Goal: Obtain resource: Download file/media

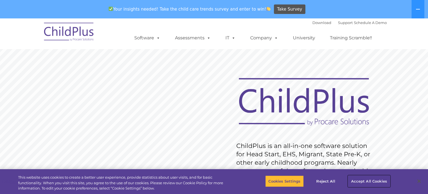
click at [351, 181] on button "Accept All Cookies" at bounding box center [369, 181] width 42 height 12
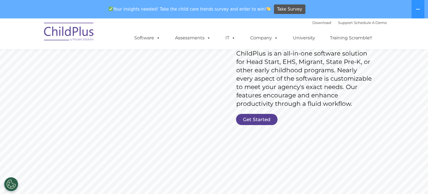
scroll to position [90, 0]
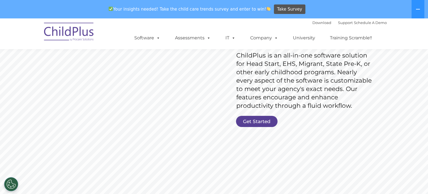
click at [264, 120] on link "Get Started" at bounding box center [257, 121] width 42 height 11
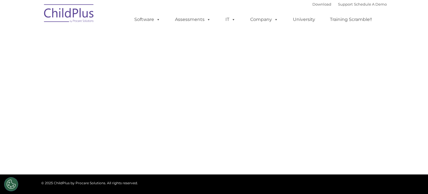
select select "MEDIUM"
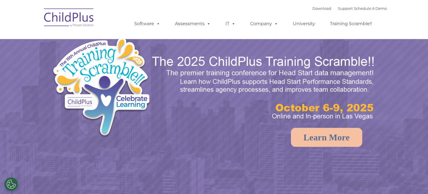
select select "MEDIUM"
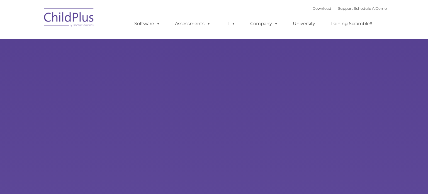
type input ""
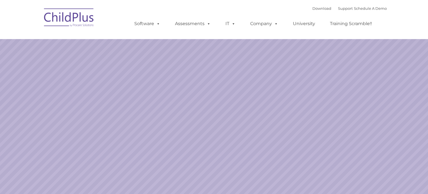
select select "MEDIUM"
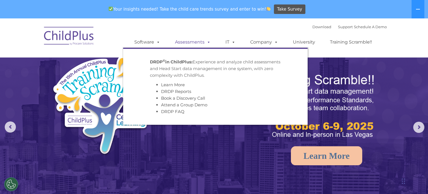
click at [185, 44] on link "Assessments" at bounding box center [192, 42] width 47 height 11
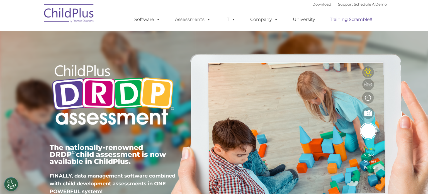
type input ""
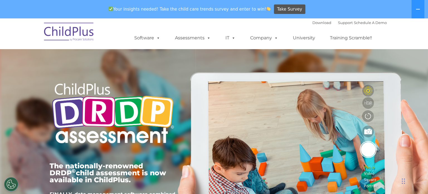
click at [306, 4] on div "Your insights needed! Take the child care trends survey and enter to win! Take …" at bounding box center [206, 9] width 413 height 18
click at [314, 25] on link "Download" at bounding box center [322, 22] width 19 height 4
